Goal: Obtain resource: Download file/media

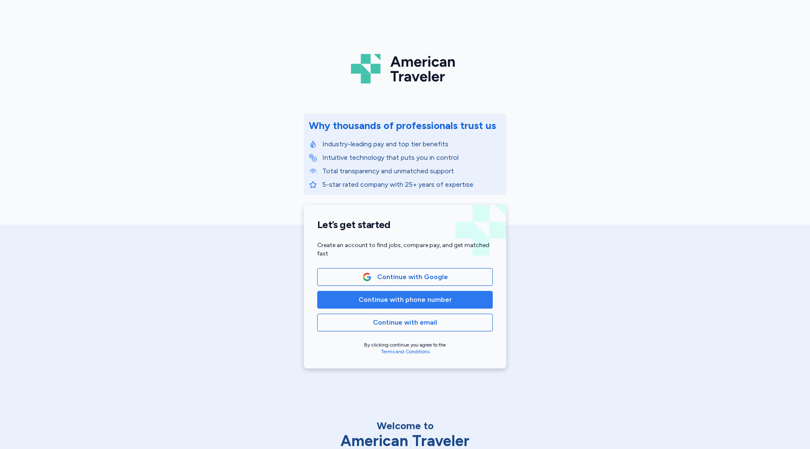
click at [436, 301] on span "Continue with phone number" at bounding box center [404, 300] width 93 height 10
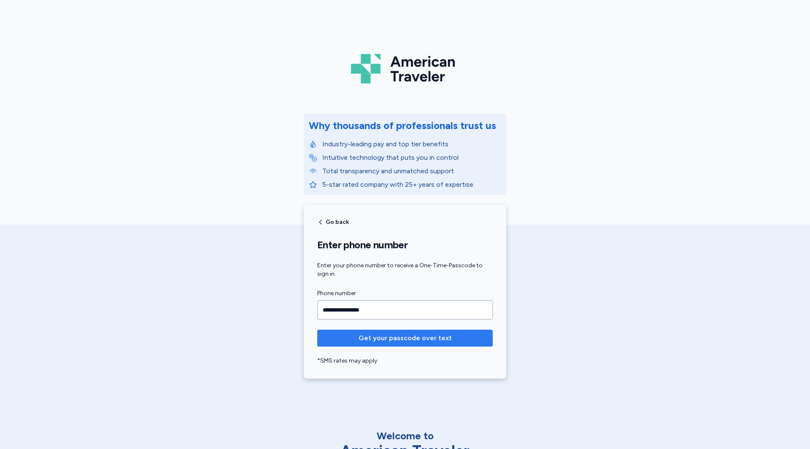
type input "**********"
drag, startPoint x: 364, startPoint y: 340, endPoint x: 352, endPoint y: 342, distance: 12.9
click at [358, 342] on span "Get your passcode over text" at bounding box center [404, 338] width 93 height 10
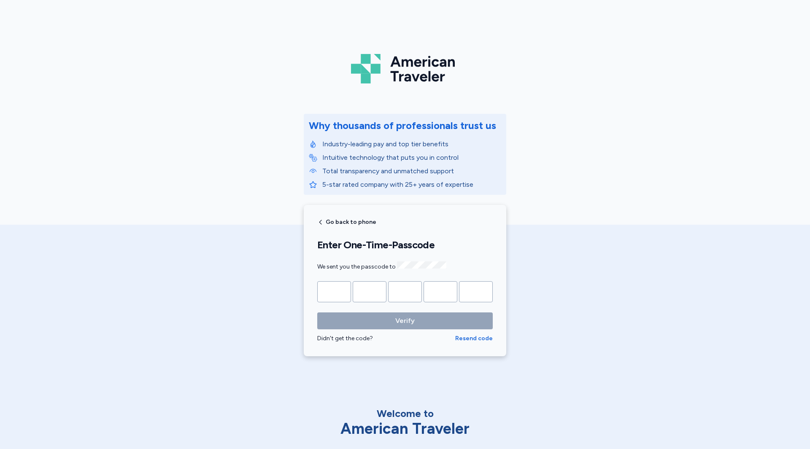
type input "*"
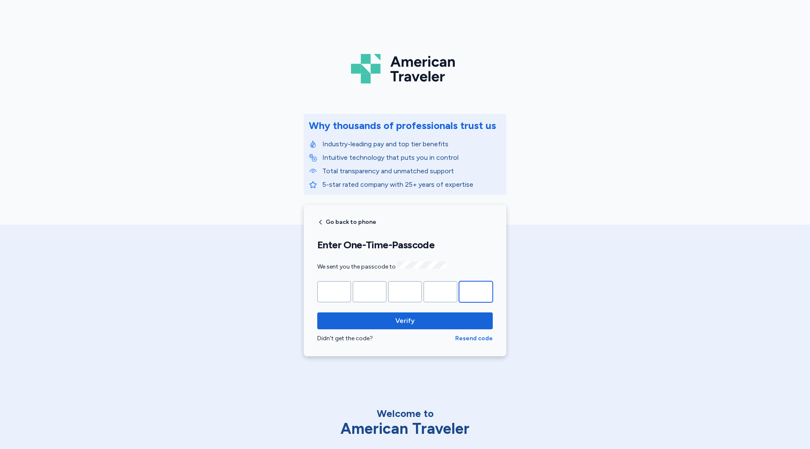
type input "*"
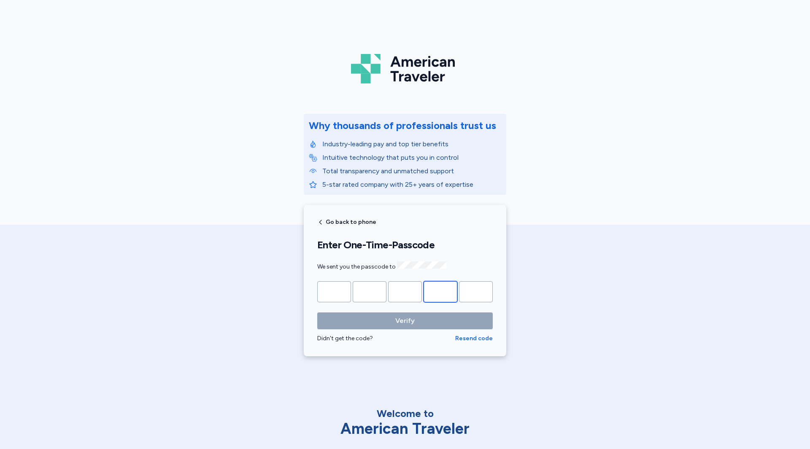
click at [450, 290] on input "*" at bounding box center [440, 291] width 34 height 21
type input "*"
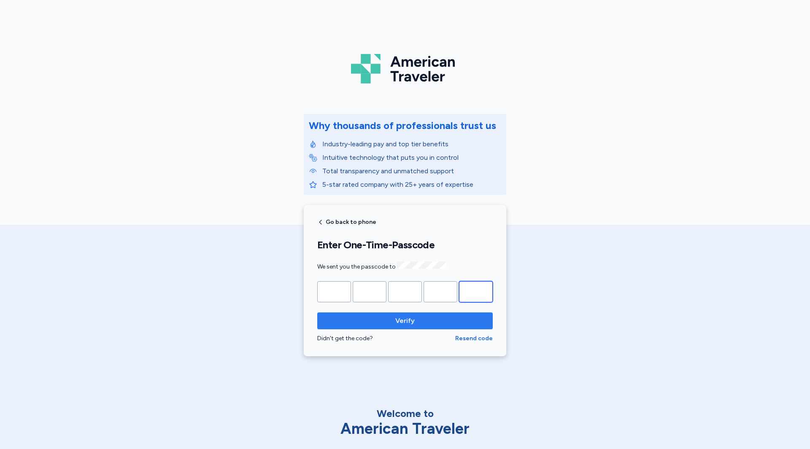
type input "*"
click at [415, 323] on span "Verify" at bounding box center [405, 321] width 162 height 10
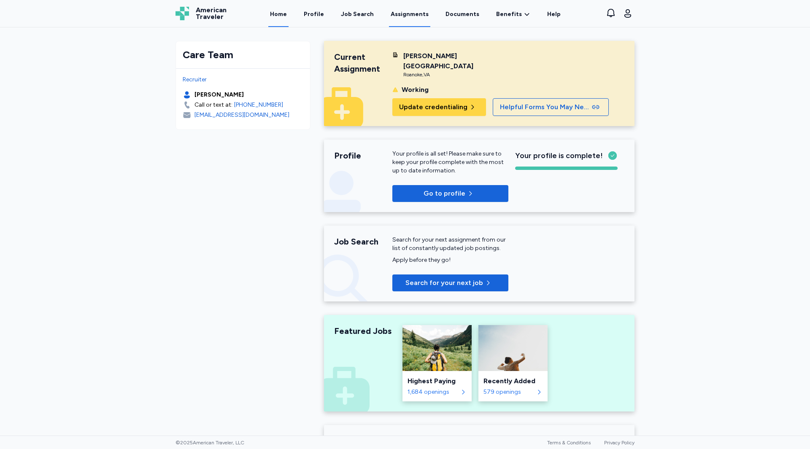
click at [405, 13] on link "Assignments" at bounding box center [409, 14] width 41 height 26
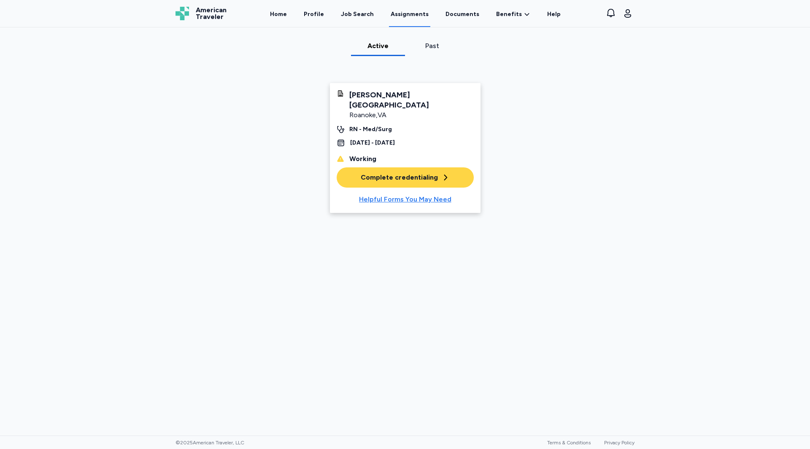
click at [399, 194] on div "Helpful Forms You May Need" at bounding box center [405, 199] width 92 height 10
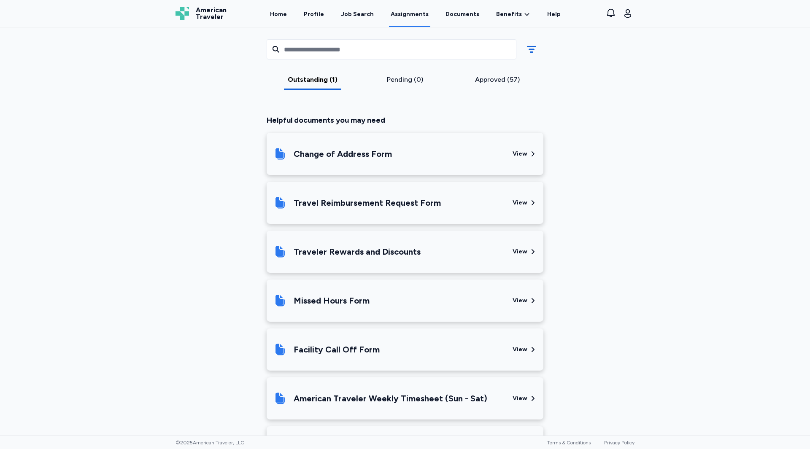
scroll to position [237, 0]
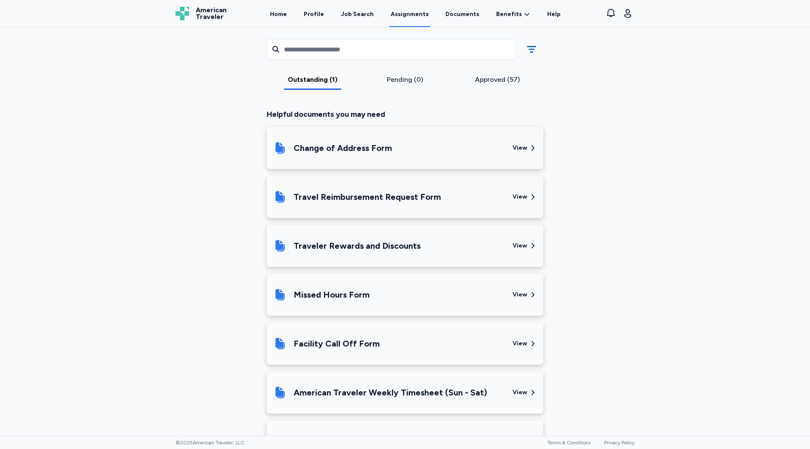
click at [524, 291] on div "View" at bounding box center [519, 295] width 15 height 8
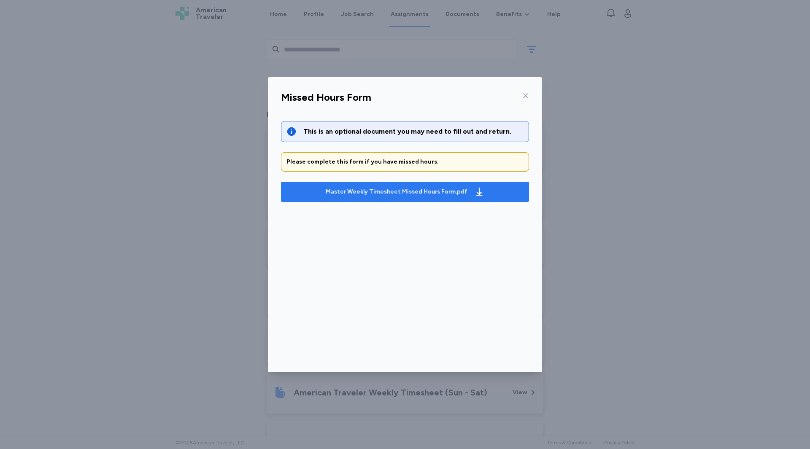
click at [405, 197] on div "Master Weekly Timesheet Missed Hours Form.pdf" at bounding box center [405, 191] width 162 height 13
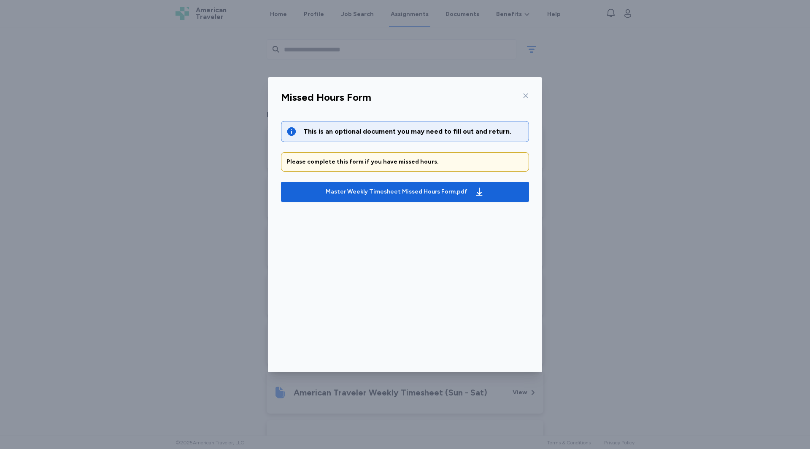
click at [525, 93] on icon at bounding box center [525, 95] width 7 height 7
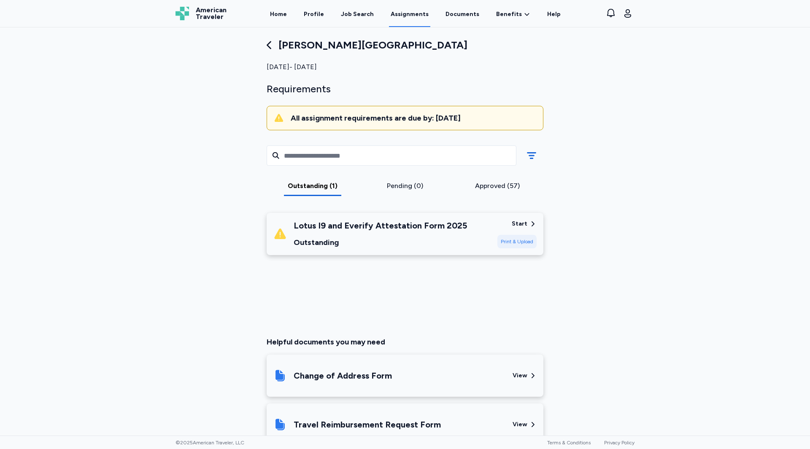
scroll to position [0, 0]
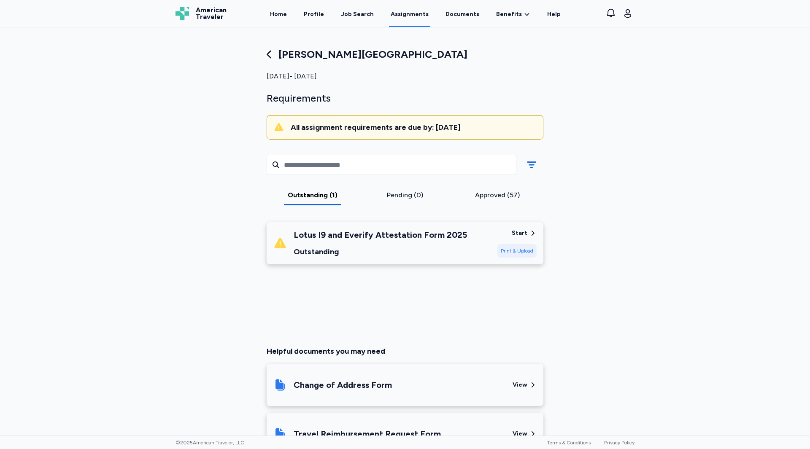
click at [708, 151] on div "Carilion [GEOGRAPHIC_DATA] [DATE] - [DATE] Requirements All assignment requirem…" at bounding box center [405, 231] width 810 height 408
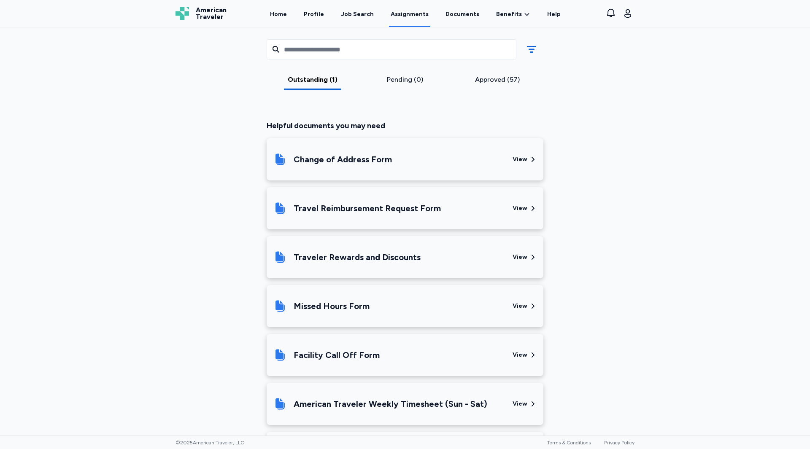
scroll to position [237, 0]
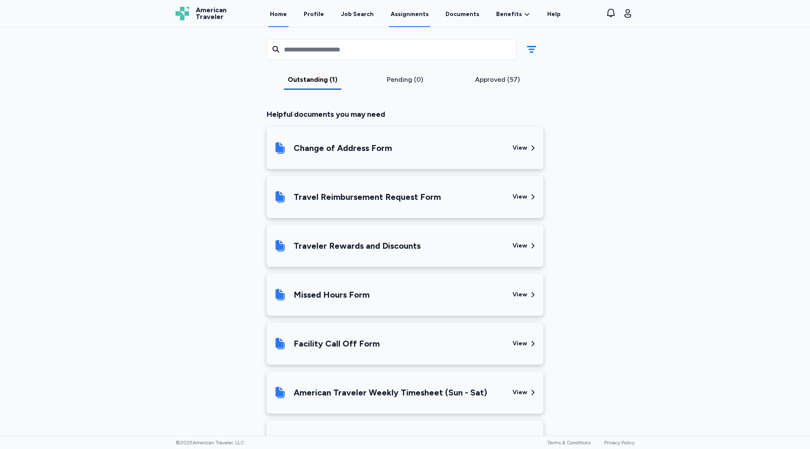
click at [284, 11] on link "Home" at bounding box center [278, 14] width 20 height 26
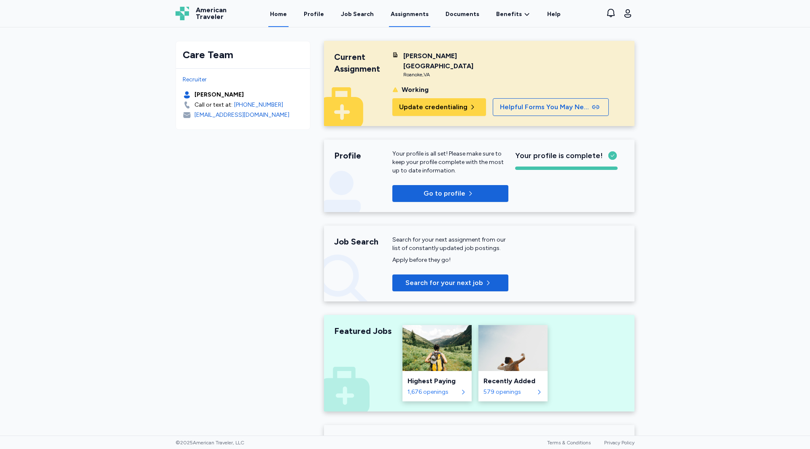
click at [415, 13] on link "Assignments" at bounding box center [409, 14] width 41 height 26
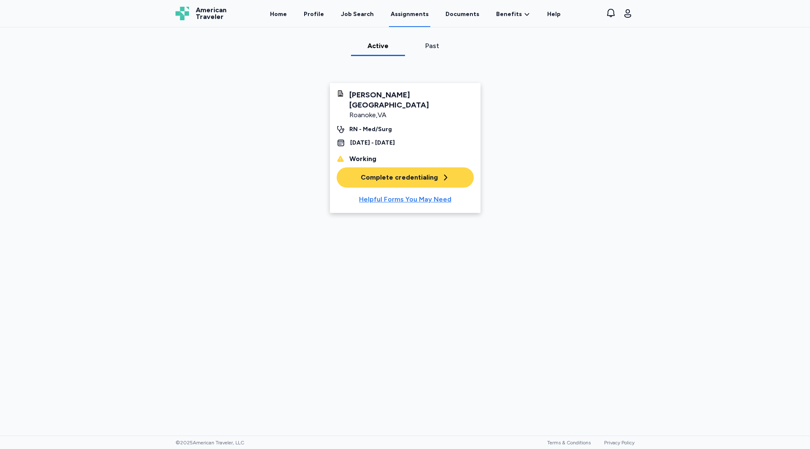
click at [420, 194] on div "Helpful Forms You May Need" at bounding box center [405, 199] width 92 height 10
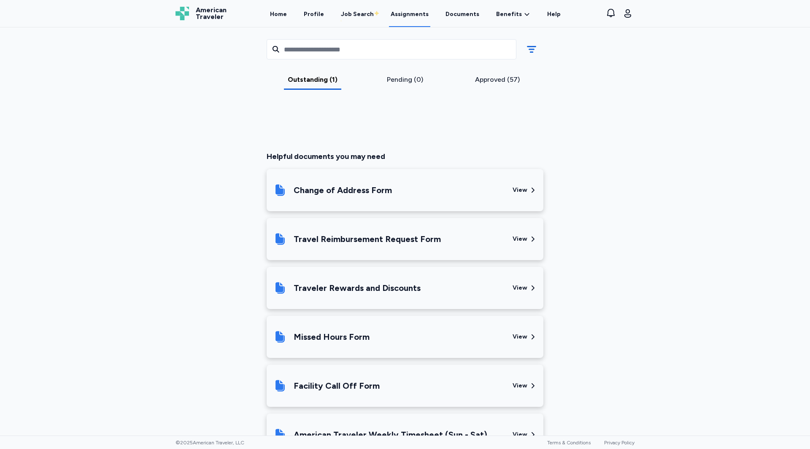
scroll to position [237, 0]
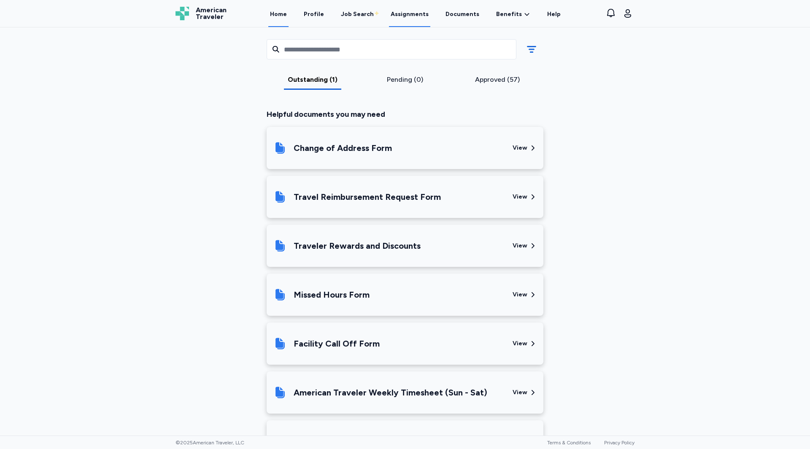
click at [285, 13] on link "Home" at bounding box center [278, 14] width 20 height 26
